Goal: Navigation & Orientation: Find specific page/section

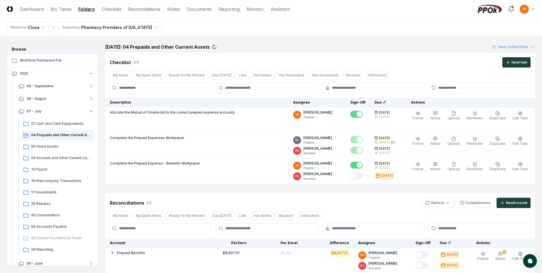
scroll to position [146, 0]
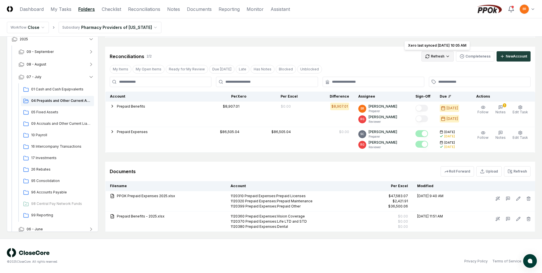
click at [444, 59] on html "CloseCore Dashboard My Tasks Folders Checklist Reconciliations Notes Documents …" at bounding box center [271, 63] width 542 height 419
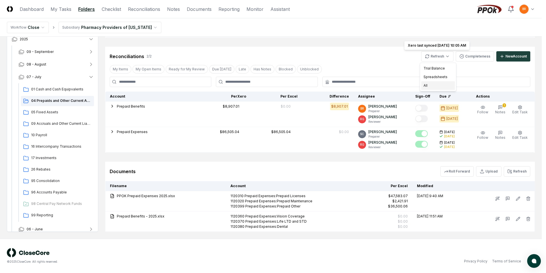
click at [430, 87] on div "All" at bounding box center [439, 85] width 34 height 9
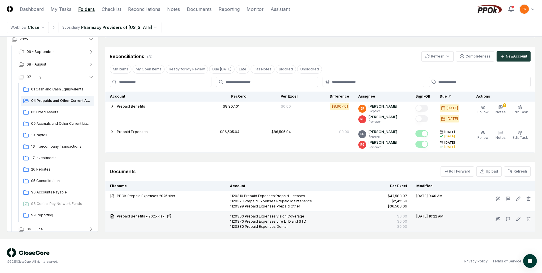
click at [135, 216] on link "Prepaid Benefits - 2025.xlsx" at bounding box center [165, 215] width 111 height 5
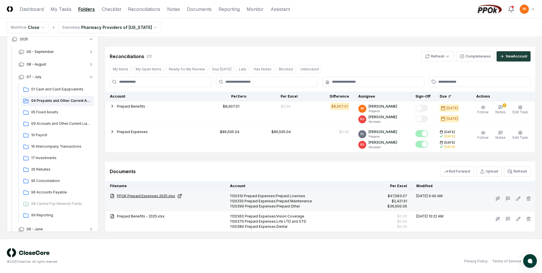
click at [147, 196] on link "PPOK Prepaid Expenses 2025.xlsx" at bounding box center [165, 195] width 111 height 5
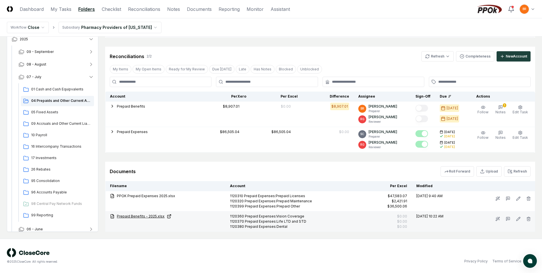
click at [143, 216] on link "Prepaid Benefits - 2025.xlsx" at bounding box center [165, 215] width 111 height 5
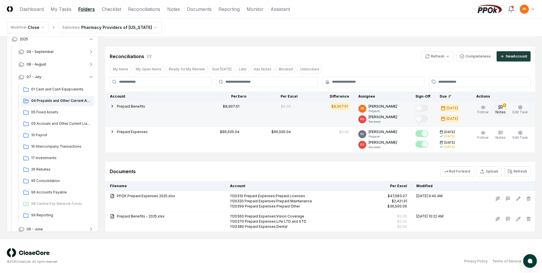
click at [502, 105] on icon "button" at bounding box center [500, 106] width 3 height 3
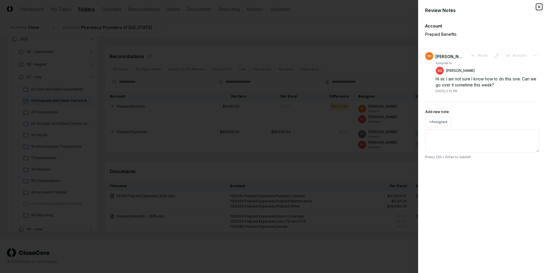
click at [538, 6] on icon "button" at bounding box center [539, 7] width 5 height 5
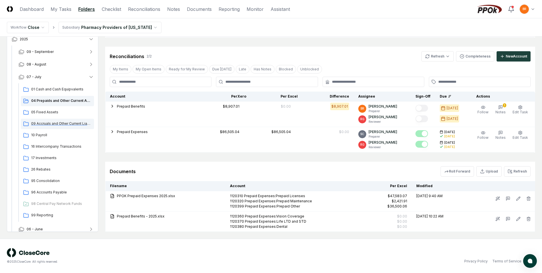
click at [49, 124] on span "09 Accruals and Other Current Liabilities" at bounding box center [61, 123] width 61 height 5
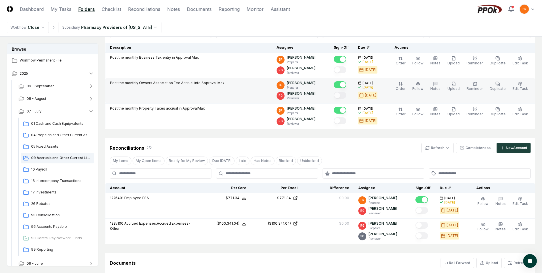
scroll to position [57, 0]
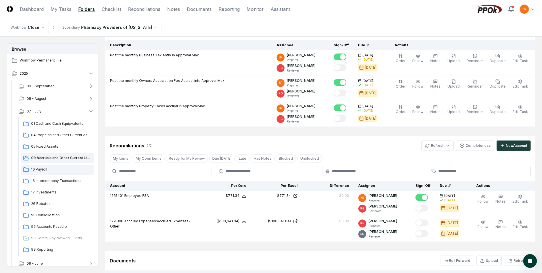
click at [39, 168] on span "10 Payroll" at bounding box center [61, 169] width 61 height 5
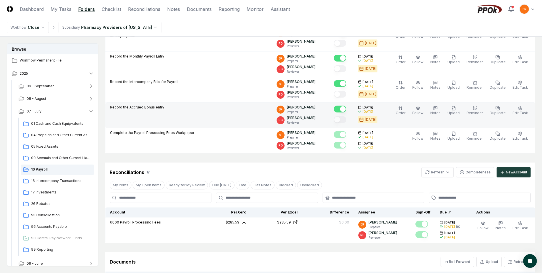
scroll to position [114, 0]
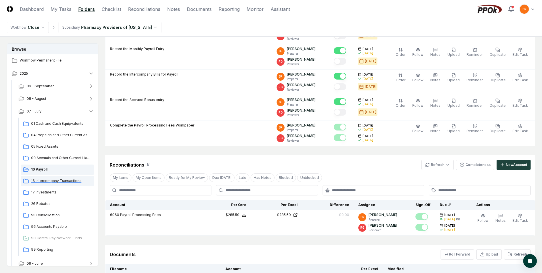
click at [53, 180] on span "16 Intercompany Transactions" at bounding box center [61, 180] width 61 height 5
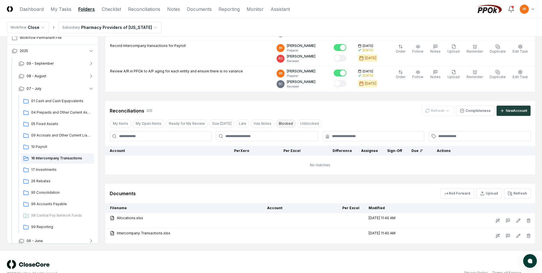
scroll to position [200, 0]
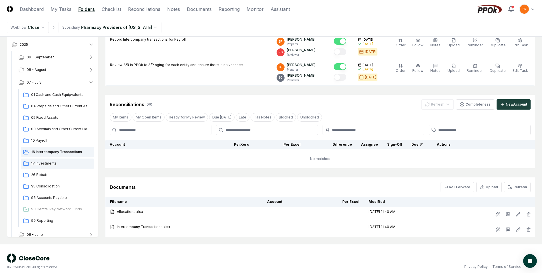
click at [48, 163] on span "17 Investments" at bounding box center [61, 163] width 61 height 5
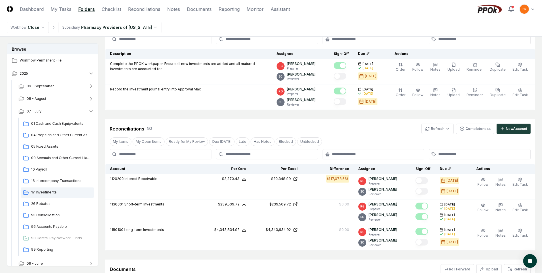
scroll to position [57, 0]
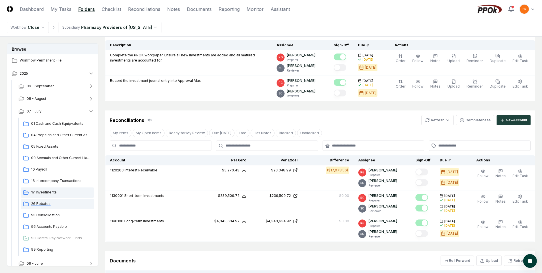
click at [42, 202] on span "26 Rebates" at bounding box center [61, 203] width 61 height 5
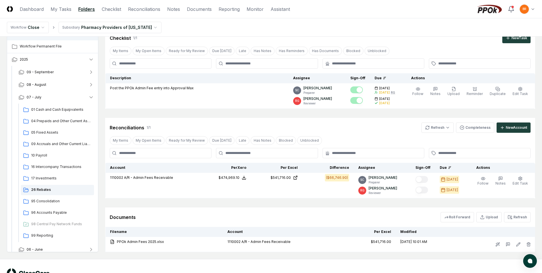
scroll to position [45, 0]
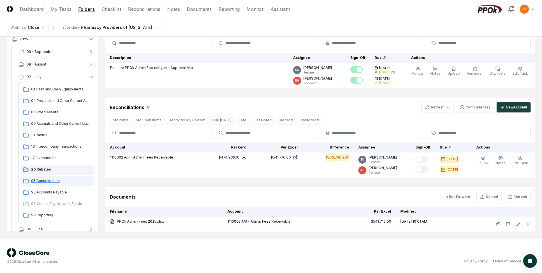
click at [47, 181] on span "95 Consolidation" at bounding box center [61, 180] width 61 height 5
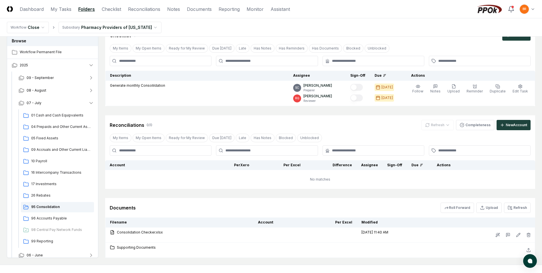
scroll to position [53, 0]
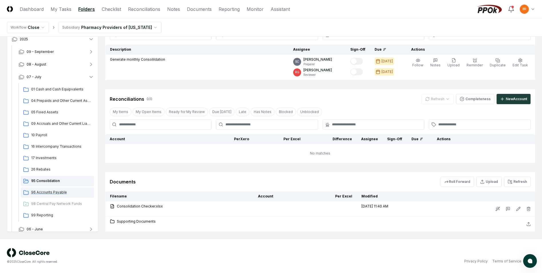
click at [50, 191] on span "96 Accounts Payable" at bounding box center [61, 191] width 61 height 5
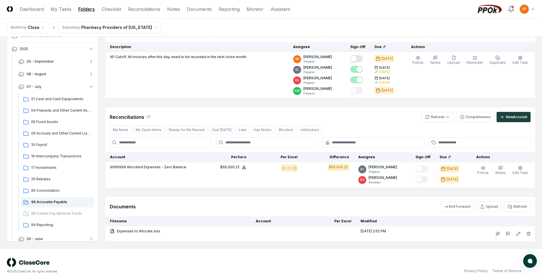
scroll to position [57, 0]
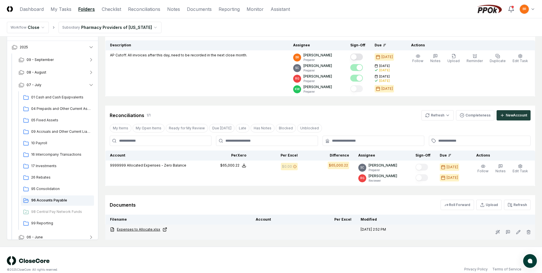
click at [145, 229] on link "Expenses to Allocate.xlsx" at bounding box center [178, 229] width 137 height 5
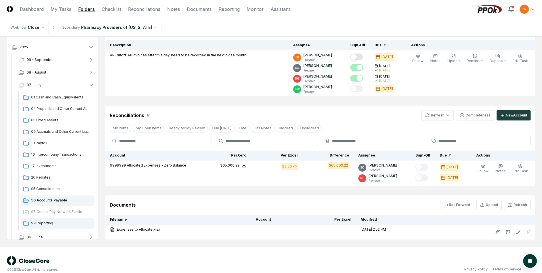
click at [47, 222] on span "99 Reporting" at bounding box center [61, 222] width 61 height 5
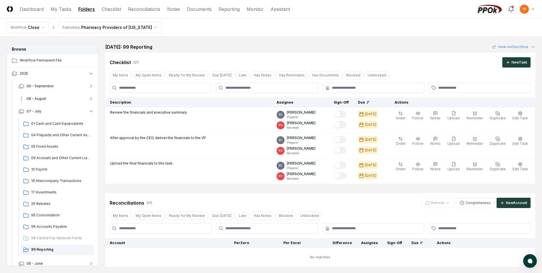
click at [43, 99] on span "08 - August" at bounding box center [37, 98] width 20 height 5
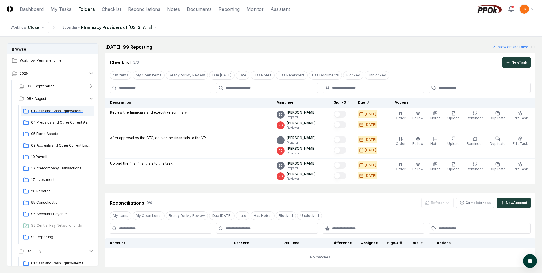
click at [50, 110] on span "01 Cash and Cash Equipvalents" at bounding box center [61, 110] width 61 height 5
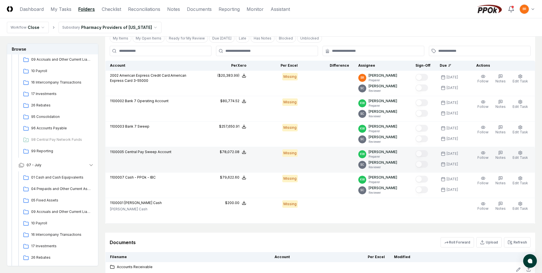
scroll to position [223, 0]
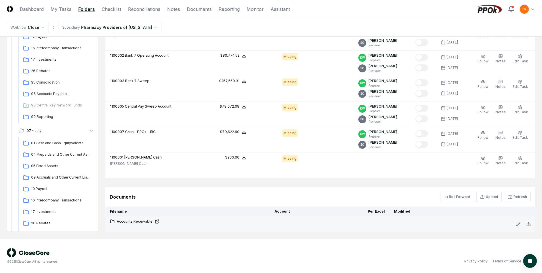
click at [139, 221] on link "Accounts Receivable" at bounding box center [187, 221] width 155 height 5
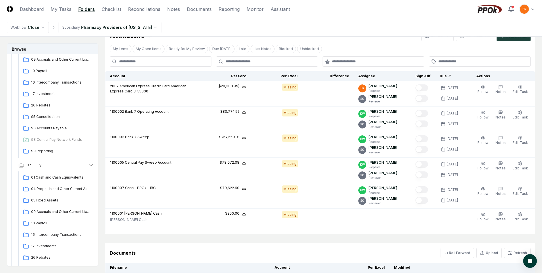
scroll to position [137, 0]
